Goal: Task Accomplishment & Management: Manage account settings

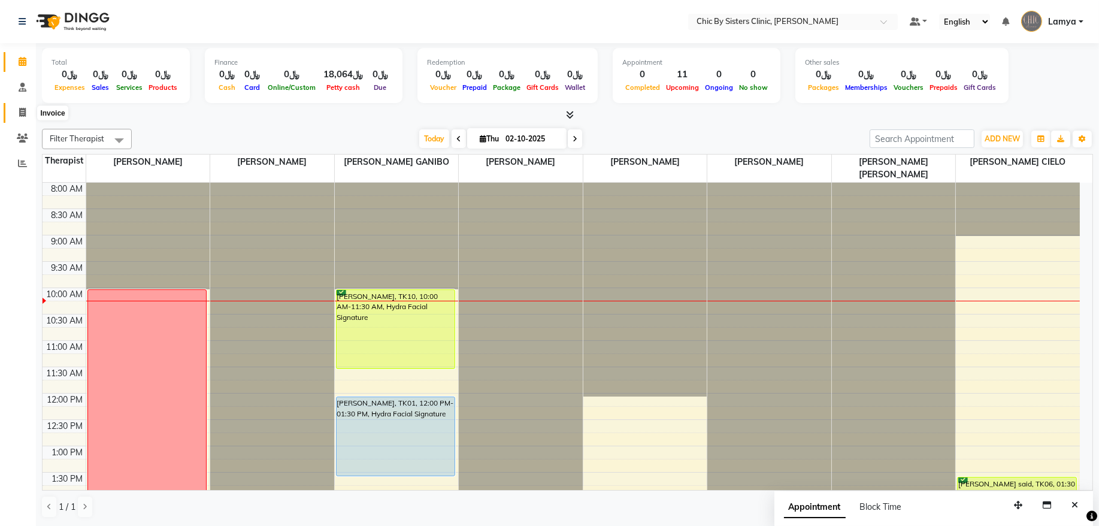
click at [23, 113] on icon at bounding box center [22, 112] width 7 height 9
select select "service"
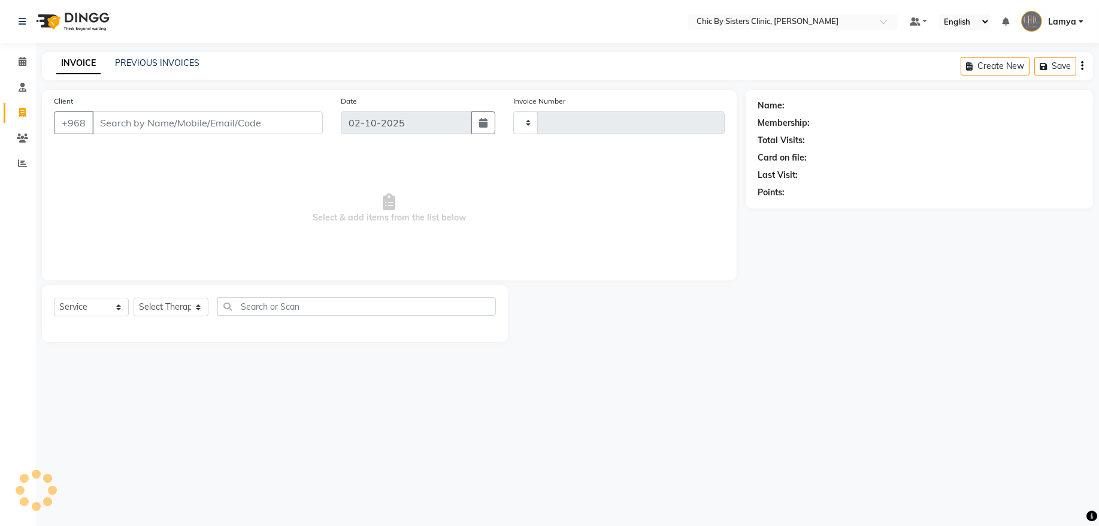
type input "2447"
select select "6348"
click at [22, 67] on span at bounding box center [22, 62] width 21 height 14
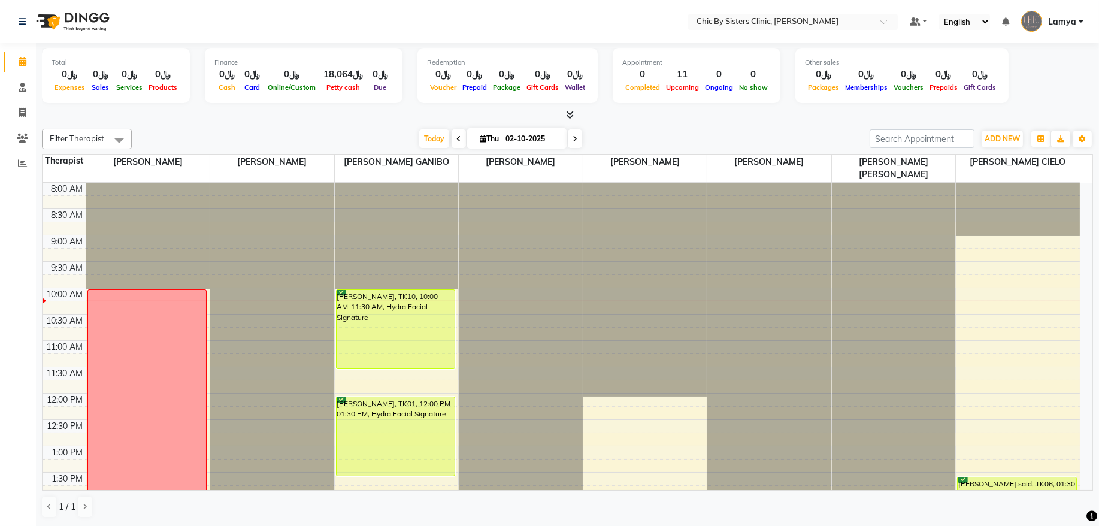
click at [572, 141] on icon at bounding box center [574, 138] width 5 height 7
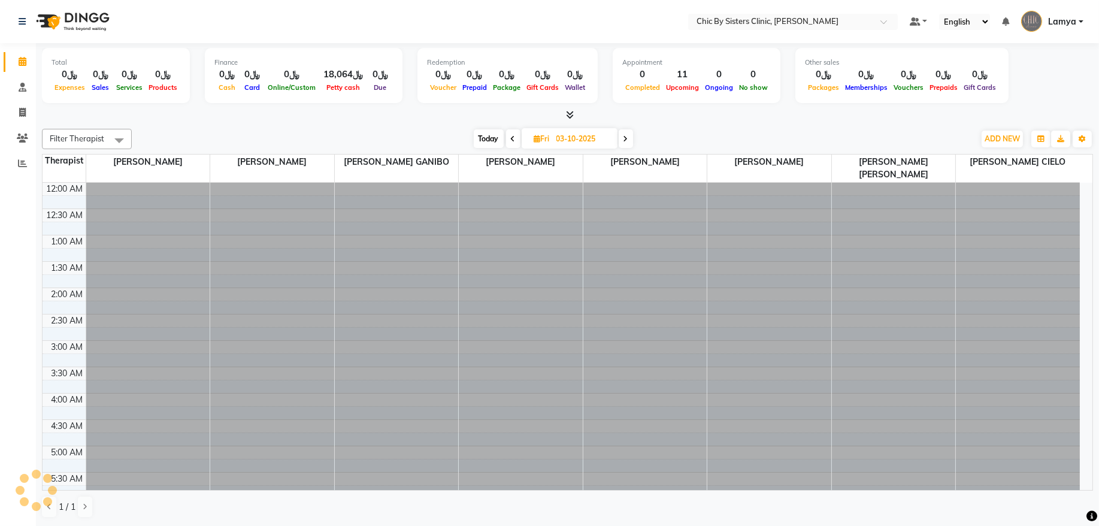
scroll to position [535, 0]
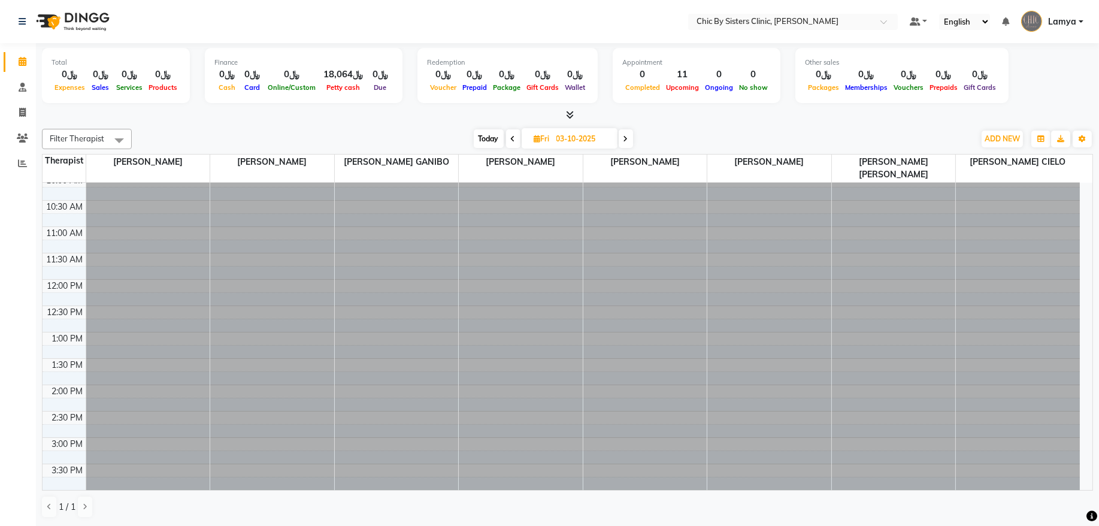
click at [629, 140] on span at bounding box center [625, 138] width 14 height 19
click at [629, 140] on icon at bounding box center [626, 138] width 5 height 7
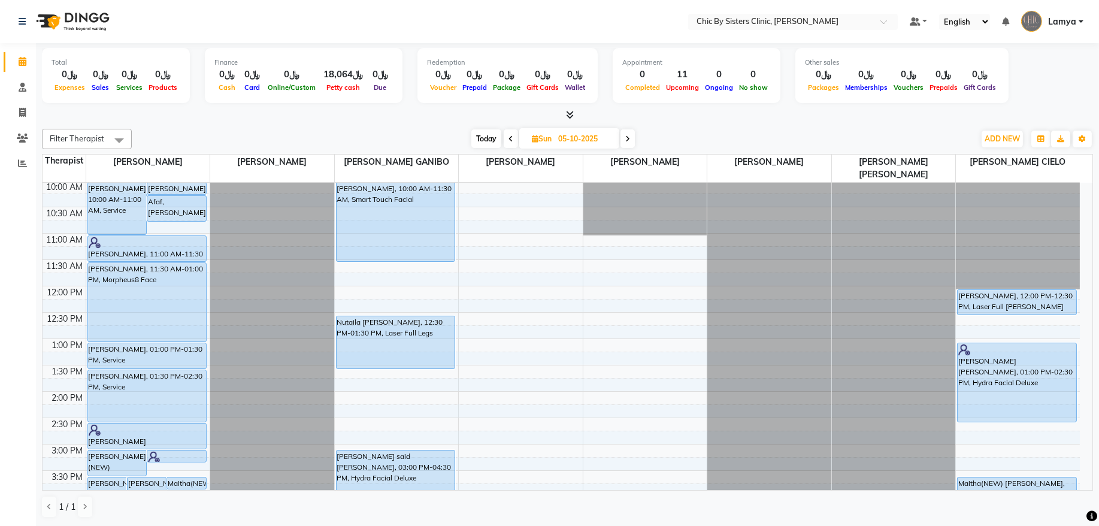
click at [629, 140] on icon at bounding box center [627, 138] width 5 height 7
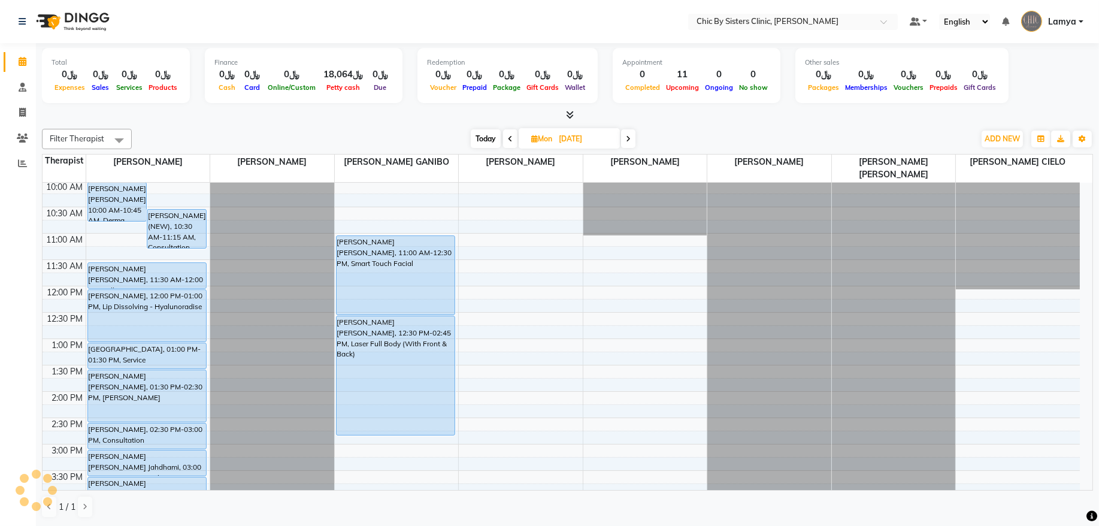
click at [629, 140] on icon at bounding box center [628, 138] width 5 height 7
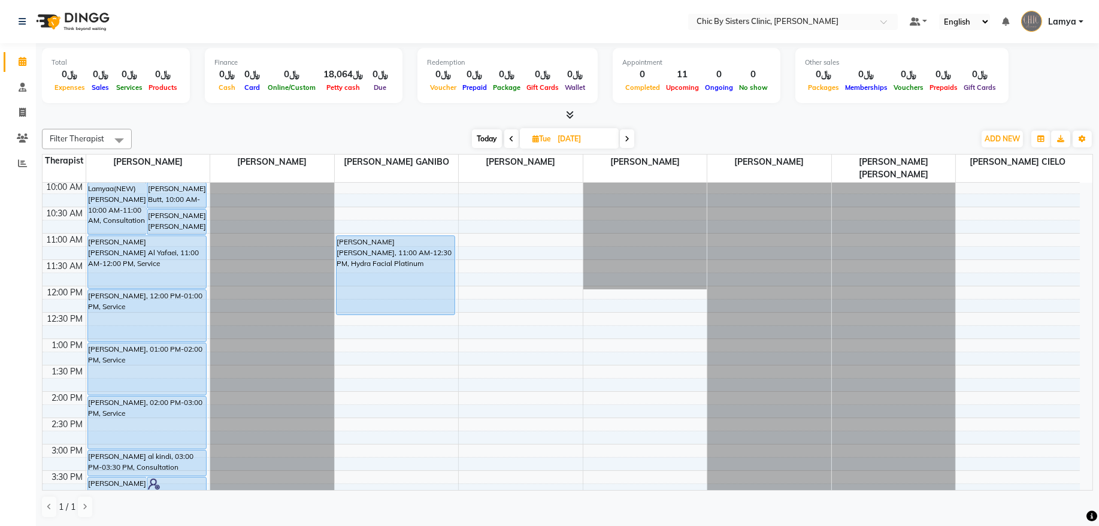
click at [629, 140] on icon at bounding box center [626, 138] width 5 height 7
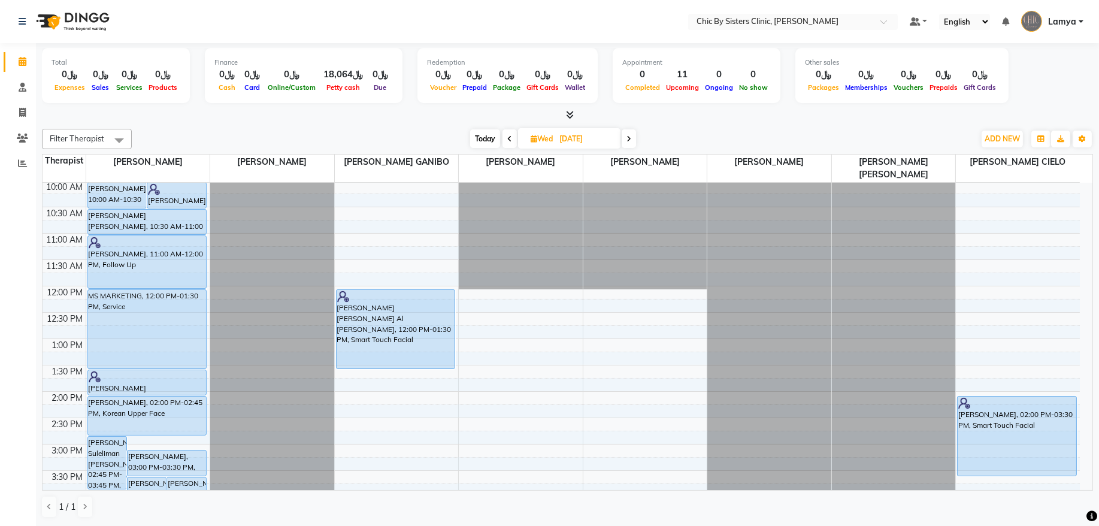
click at [629, 140] on icon at bounding box center [628, 138] width 5 height 7
type input "[DATE]"
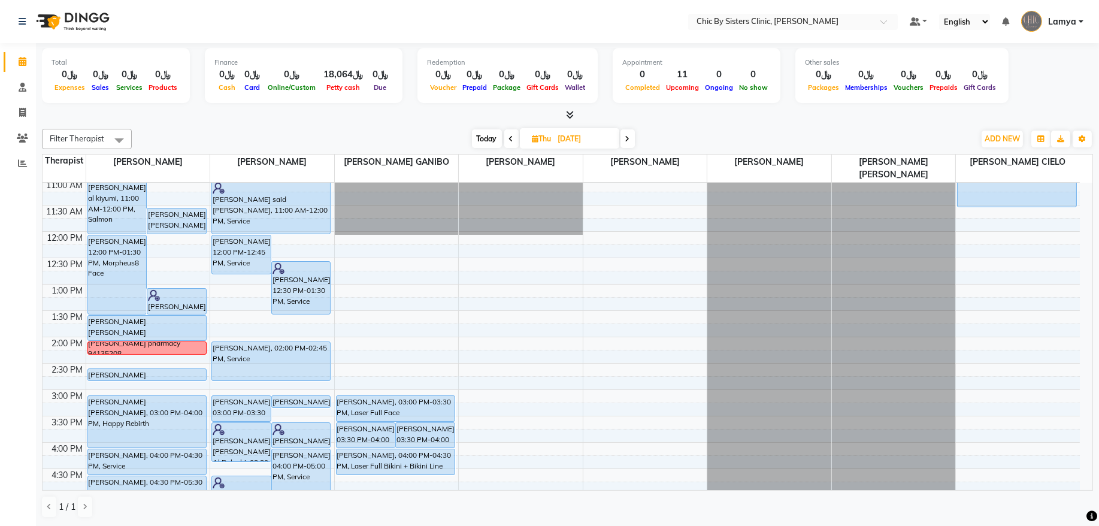
scroll to position [323, 0]
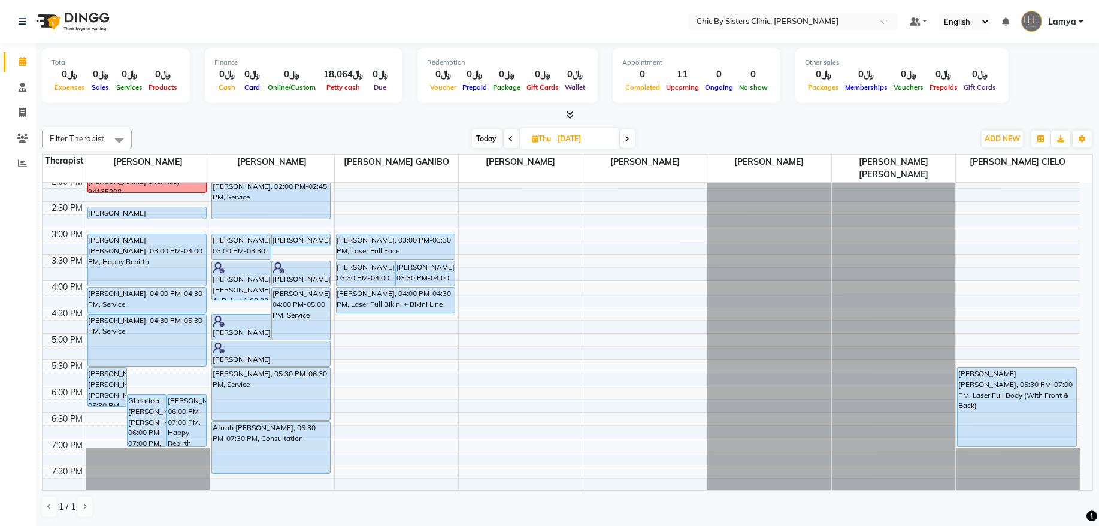
click at [1075, 16] on span "Lamya" at bounding box center [1062, 22] width 28 height 13
click at [1062, 83] on link "Sign out" at bounding box center [1022, 86] width 110 height 19
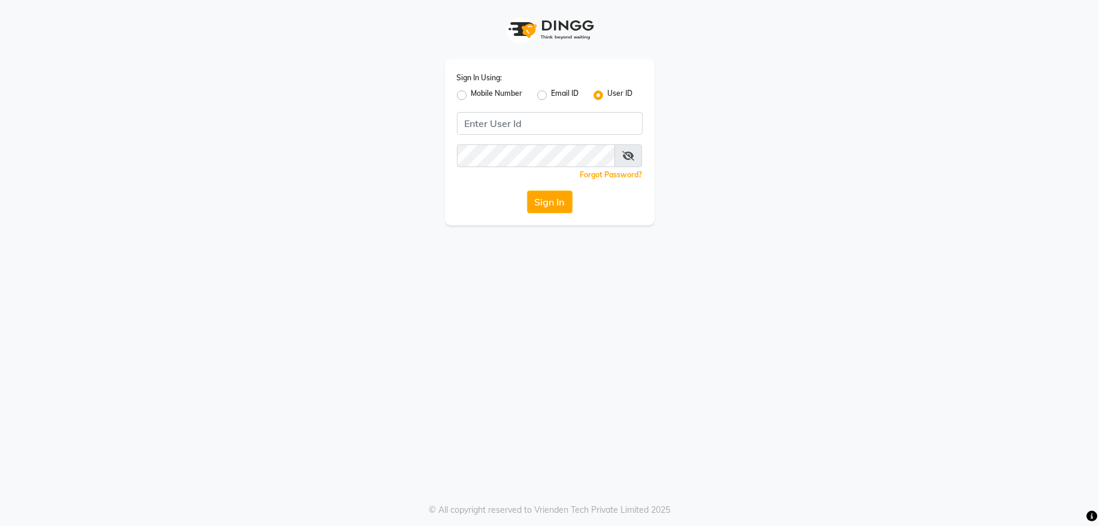
click at [471, 99] on label "Mobile Number" at bounding box center [496, 95] width 51 height 14
click at [471, 96] on input "Mobile Number" at bounding box center [475, 92] width 8 height 8
radio input "true"
radio input "false"
click at [466, 120] on input "text" at bounding box center [465, 122] width 3 height 13
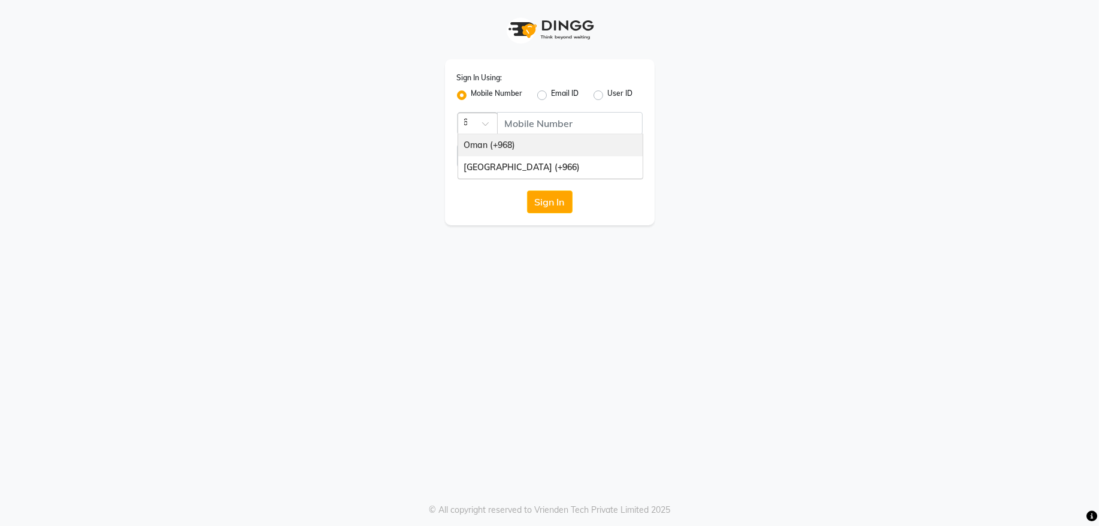
type input "968"
click at [576, 145] on div "Oman (+968)" at bounding box center [550, 145] width 184 height 22
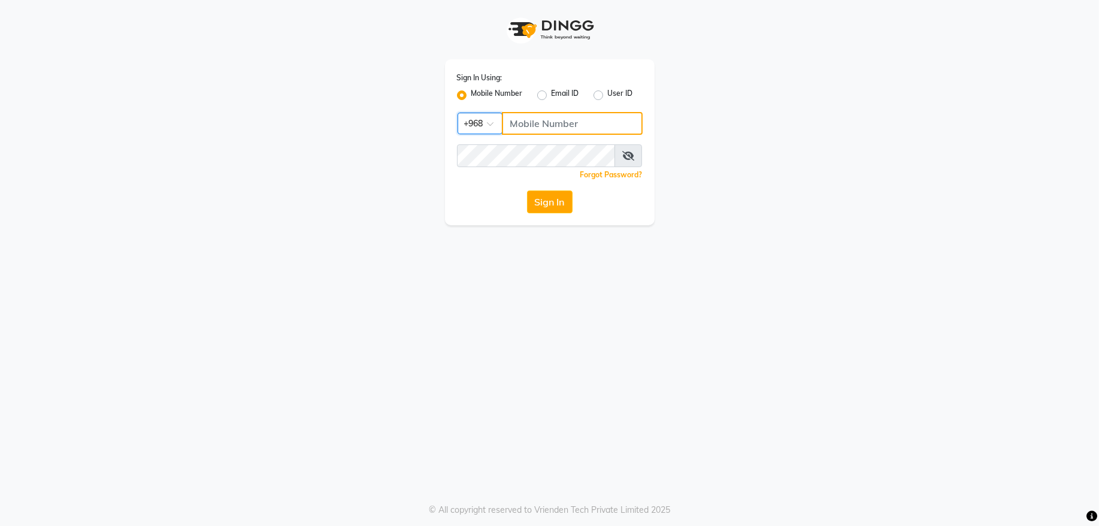
click at [581, 131] on input "Username" at bounding box center [572, 123] width 141 height 23
type input "97282878"
click at [539, 201] on button "Sign In" at bounding box center [550, 201] width 46 height 23
